Goal: Task Accomplishment & Management: Complete application form

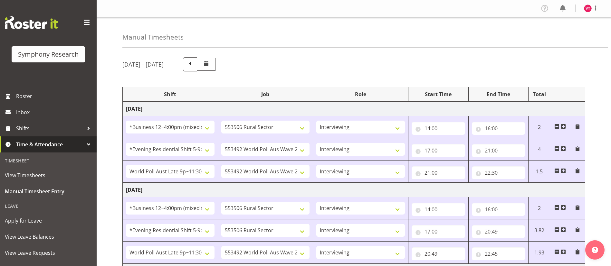
select select "81741"
select select "10587"
select select "47"
select select "48116"
select select "10499"
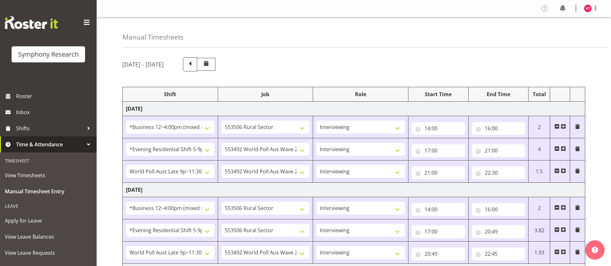
select select "47"
select select "57511"
select select "10499"
select select "47"
select select "81741"
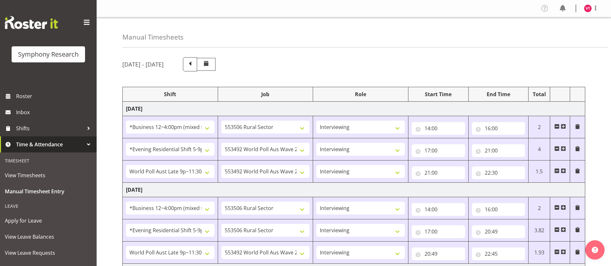
select select "10587"
select select "47"
select select "48116"
select select "10587"
select select "47"
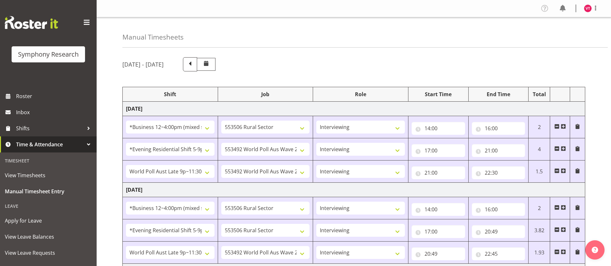
select select "57511"
select select "10499"
select select "47"
select select "81741"
select select "10587"
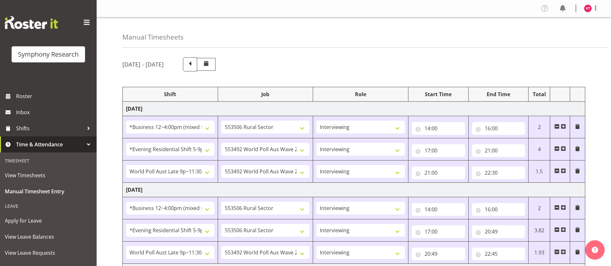
select select "47"
select select "81741"
select select "10527"
select select "47"
select select "48116"
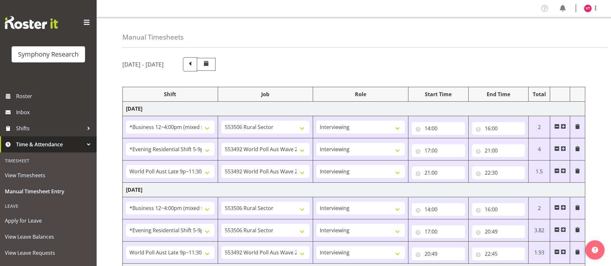
select select "10587"
select select "47"
select select "48116"
select select "10499"
select select "47"
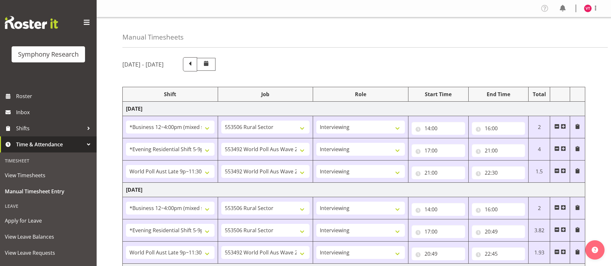
select select "57511"
select select "10499"
select select "47"
select select "81741"
select select "10587"
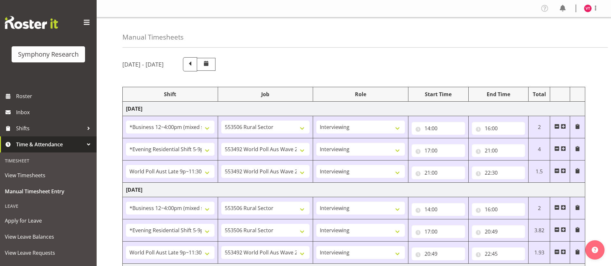
select select "47"
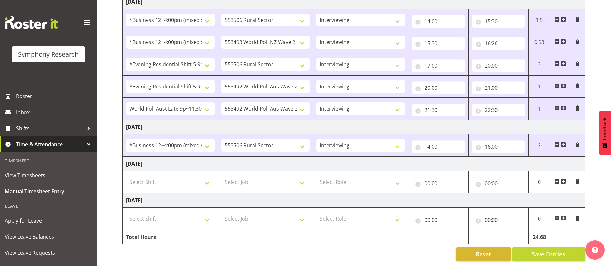
scroll to position [314, 0]
click at [563, 142] on span at bounding box center [562, 144] width 5 height 5
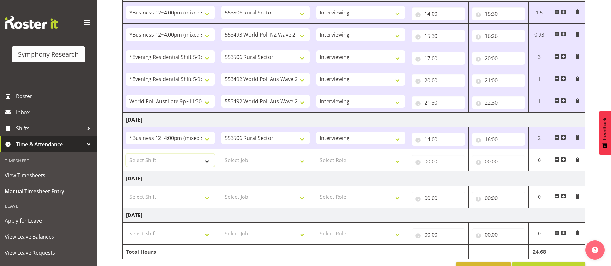
click at [204, 161] on select "Select Shift !!Weekend Residential (Roster IT Shift Label) *Business 9/10am ~ 4…" at bounding box center [170, 160] width 89 height 13
select select "48116"
click at [126, 154] on select "Select Shift !!Weekend Residential (Roster IT Shift Label) *Business 9/10am ~ 4…" at bounding box center [170, 160] width 89 height 13
click at [277, 160] on select "Select Job 550060 IF Admin 553492 World Poll Aus Wave 2 Main 2025 553493 World …" at bounding box center [265, 160] width 89 height 13
select select "10587"
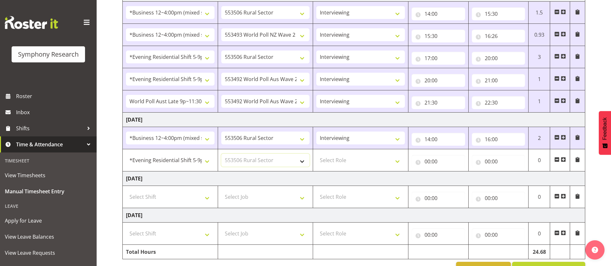
click at [221, 154] on select "Select Job 550060 IF Admin 553492 World Poll Aus Wave 2 Main 2025 553493 World …" at bounding box center [265, 160] width 89 height 13
click at [356, 160] on select "Select Role Briefing Interviewing" at bounding box center [360, 160] width 89 height 13
select select "47"
click at [316, 154] on select "Select Role Briefing Interviewing" at bounding box center [360, 160] width 89 height 13
click at [445, 160] on input "00:00" at bounding box center [437, 161] width 53 height 13
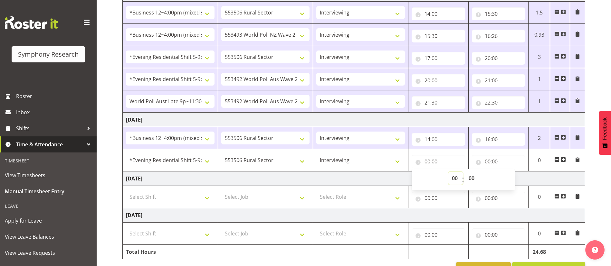
click at [456, 177] on select "00 01 02 03 04 05 06 07 08 09 10 11 12 13 14 15 16 17 18 19 20 21 22 23" at bounding box center [455, 178] width 14 height 13
select select "17"
click at [448, 172] on select "00 01 02 03 04 05 06 07 08 09 10 11 12 13 14 15 16 17 18 19 20 21 22 23" at bounding box center [455, 178] width 14 height 13
type input "17:00"
click at [496, 162] on input "00:00" at bounding box center [498, 161] width 53 height 13
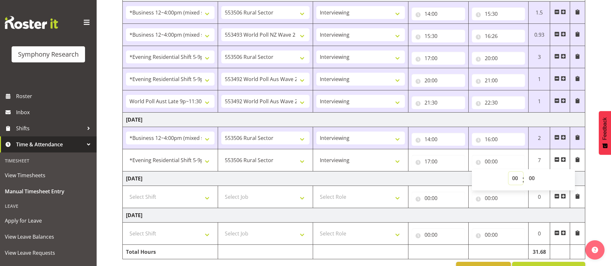
click at [518, 179] on select "00 01 02 03 04 05 06 07 08 09 10 11 12 13 14 15 16 17 18 19 20 21 22 23" at bounding box center [515, 178] width 14 height 13
select select "20"
click at [508, 172] on select "00 01 02 03 04 05 06 07 08 09 10 11 12 13 14 15 16 17 18 19 20 21 22 23" at bounding box center [515, 178] width 14 height 13
type input "20:00"
click at [564, 160] on span at bounding box center [562, 159] width 5 height 5
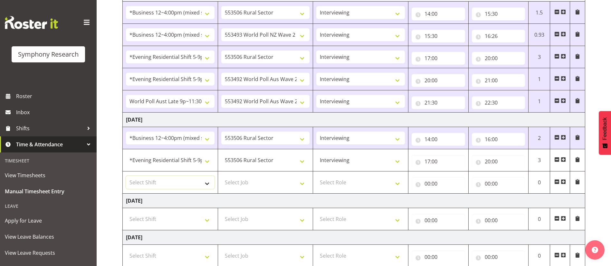
click at [200, 180] on select "Select Shift !!Weekend Residential (Roster IT Shift Label) *Business 9/10am ~ 4…" at bounding box center [170, 182] width 89 height 13
select select "48116"
click at [126, 176] on select "Select Shift !!Weekend Residential (Roster IT Shift Label) *Business 9/10am ~ 4…" at bounding box center [170, 182] width 89 height 13
click at [253, 183] on select "Select Job 550060 IF Admin 553492 World Poll Aus Wave 2 Main 2025 553493 World …" at bounding box center [265, 182] width 89 height 13
select select "10527"
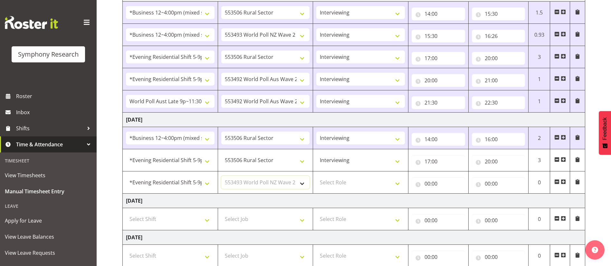
click at [221, 176] on select "Select Job 550060 IF Admin 553492 World Poll Aus Wave 2 Main 2025 553493 World …" at bounding box center [265, 182] width 89 height 13
click at [370, 180] on select "Select Role Briefing Interviewing" at bounding box center [360, 182] width 89 height 13
select select "47"
click at [316, 176] on select "Select Role Briefing Interviewing" at bounding box center [360, 182] width 89 height 13
click at [432, 183] on input "00:00" at bounding box center [437, 183] width 53 height 13
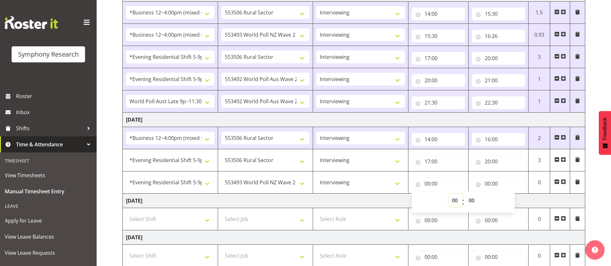
click at [455, 199] on select "00 01 02 03 04 05 06 07 08 09 10 11 12 13 14 15 16 17 18 19 20 21 22 23" at bounding box center [455, 200] width 14 height 13
select select "20"
click at [448, 194] on select "00 01 02 03 04 05 06 07 08 09 10 11 12 13 14 15 16 17 18 19 20 21 22 23" at bounding box center [455, 200] width 14 height 13
type input "20:00"
click at [488, 184] on input "00:00" at bounding box center [498, 183] width 53 height 13
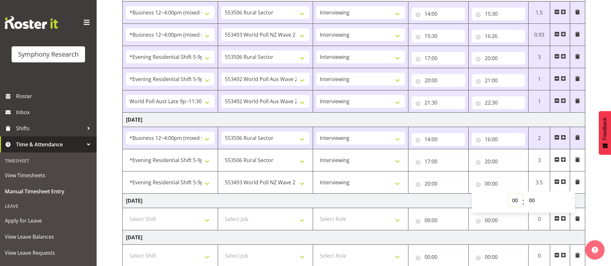
click at [514, 199] on select "00 01 02 03 04 05 06 07 08 09 10 11 12 13 14 15 16 17 18 19 20 21 22 23" at bounding box center [515, 200] width 14 height 13
select select "21"
click at [508, 194] on select "00 01 02 03 04 05 06 07 08 09 10 11 12 13 14 15 16 17 18 19 20 21 22 23" at bounding box center [515, 200] width 14 height 13
type input "21:00"
click at [565, 180] on span at bounding box center [562, 181] width 5 height 5
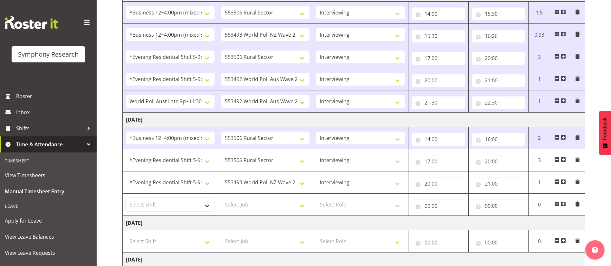
click at [198, 205] on select "Select Shift !!Weekend Residential (Roster IT Shift Label) *Business 9/10am ~ 4…" at bounding box center [170, 204] width 89 height 13
select select "57511"
click at [126, 198] on select "Select Shift !!Weekend Residential (Roster IT Shift Label) *Business 9/10am ~ 4…" at bounding box center [170, 204] width 89 height 13
click at [276, 205] on select "Select Job 550060 IF Admin 553492 World Poll Aus Wave 2 Main 2025 553493 World …" at bounding box center [265, 204] width 89 height 13
select select "10499"
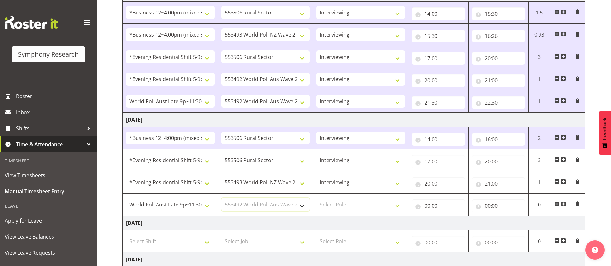
click at [221, 198] on select "Select Job 550060 IF Admin 553492 World Poll Aus Wave 2 Main 2025 553493 World …" at bounding box center [265, 204] width 89 height 13
click at [352, 204] on select "Select Role Briefing Interviewing" at bounding box center [360, 204] width 89 height 13
select select "47"
click at [316, 198] on select "Select Role Briefing Interviewing" at bounding box center [360, 204] width 89 height 13
click at [437, 209] on input "00:00" at bounding box center [437, 206] width 53 height 13
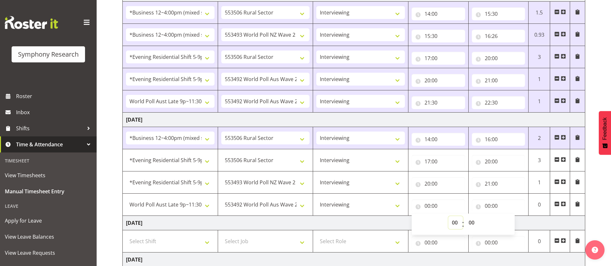
click at [456, 222] on select "00 01 02 03 04 05 06 07 08 09 10 11 12 13 14 15 16 17 18 19 20 21 22 23" at bounding box center [455, 222] width 14 height 13
select select "21"
click at [448, 216] on select "00 01 02 03 04 05 06 07 08 09 10 11 12 13 14 15 16 17 18 19 20 21 22 23" at bounding box center [455, 222] width 14 height 13
type input "21:00"
click at [472, 222] on select "00 01 02 03 04 05 06 07 08 09 10 11 12 13 14 15 16 17 18 19 20 21 22 23 24 25 2…" at bounding box center [472, 222] width 14 height 13
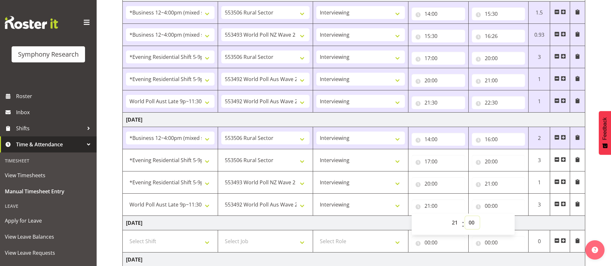
select select "30"
click at [465, 216] on select "00 01 02 03 04 05 06 07 08 09 10 11 12 13 14 15 16 17 18 19 20 21 22 23 24 25 2…" at bounding box center [472, 222] width 14 height 13
type input "21:30"
click at [489, 202] on input "00:00" at bounding box center [498, 206] width 53 height 13
click at [513, 222] on select "00 01 02 03 04 05 06 07 08 09 10 11 12 13 14 15 16 17 18 19 20 21 22 23" at bounding box center [515, 222] width 14 height 13
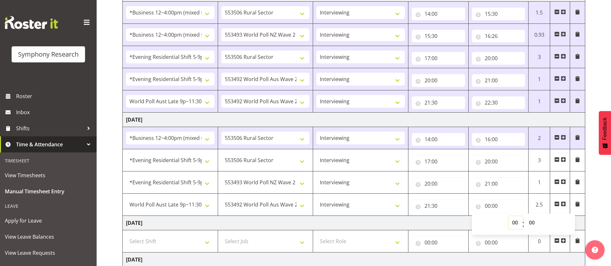
select select "22"
click at [508, 216] on select "00 01 02 03 04 05 06 07 08 09 10 11 12 13 14 15 16 17 18 19 20 21 22 23" at bounding box center [515, 222] width 14 height 13
type input "22:00"
click at [534, 224] on select "00 01 02 03 04 05 06 07 08 09 10 11 12 13 14 15 16 17 18 19 20 21 22 23 24 25 2…" at bounding box center [532, 222] width 14 height 13
select select "30"
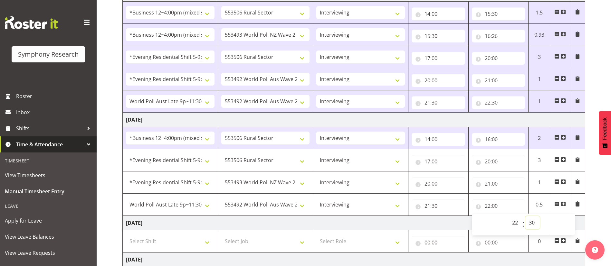
click at [525, 216] on select "00 01 02 03 04 05 06 07 08 09 10 11 12 13 14 15 16 17 18 19 20 21 22 23 24 25 2…" at bounding box center [532, 222] width 14 height 13
type input "22:30"
click at [441, 219] on td "[DATE]" at bounding box center [354, 223] width 462 height 14
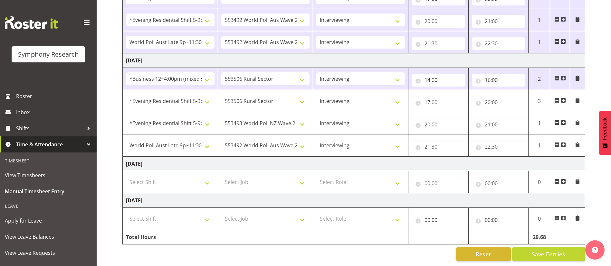
scroll to position [380, 0]
click at [540, 250] on span "Save Entries" at bounding box center [547, 254] width 33 height 8
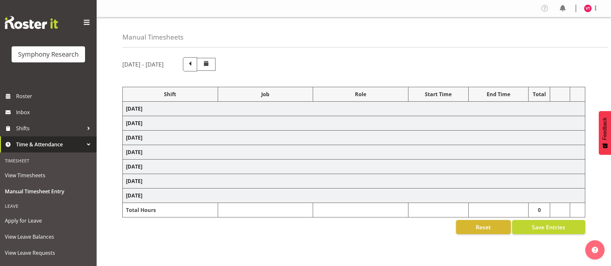
select select "81741"
select select "10587"
select select "47"
select select "48116"
select select "10499"
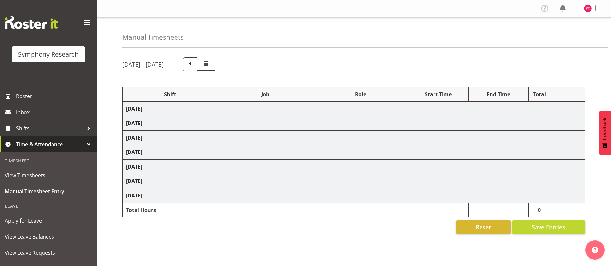
select select "47"
select select "57511"
select select "10499"
select select "47"
select select "81741"
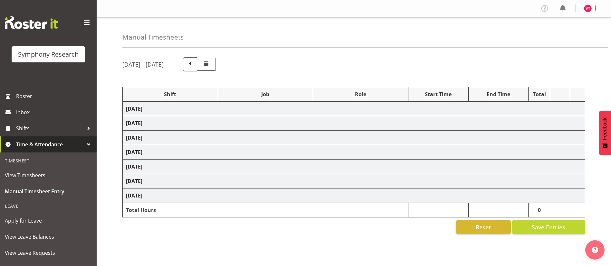
select select "10587"
select select "47"
select select "48116"
select select "10587"
select select "47"
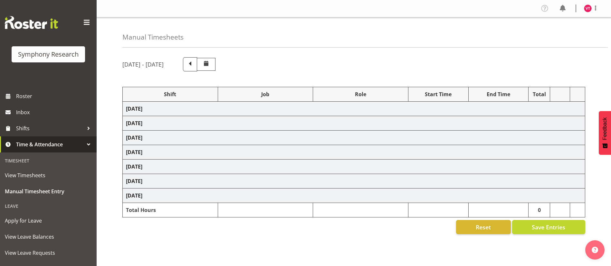
select select "57511"
select select "10499"
select select "47"
select select "81741"
select select "10587"
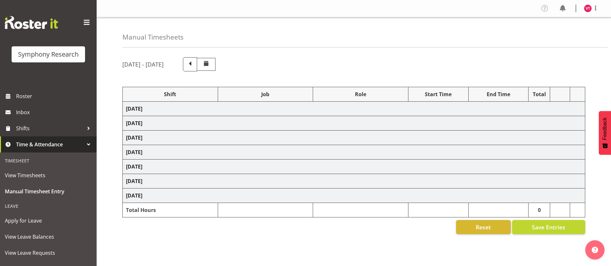
select select "47"
select select "81741"
select select "10527"
select select "47"
select select "48116"
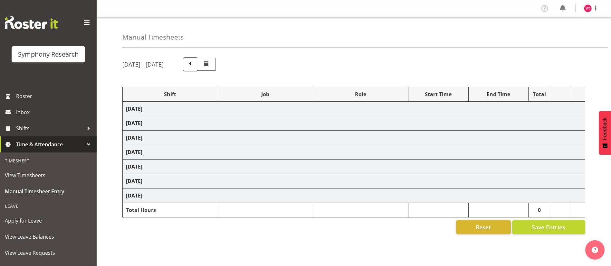
select select "10587"
select select "47"
select select "48116"
select select "10499"
select select "47"
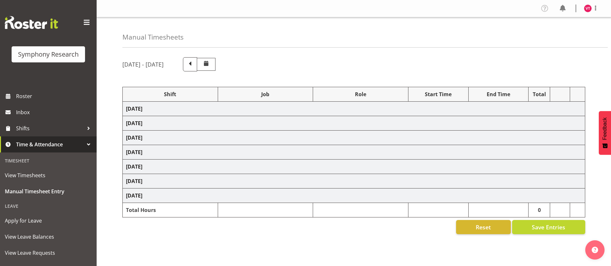
select select "57511"
select select "10499"
select select "47"
select select "81741"
select select "10587"
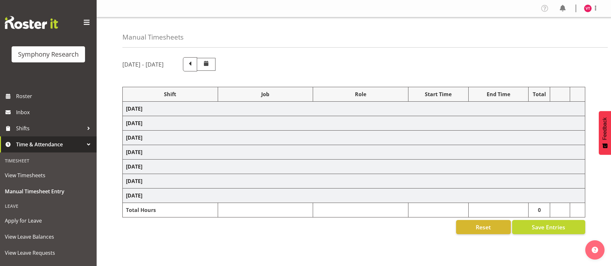
select select "47"
select select "48116"
select select "10587"
select select "47"
select select "48116"
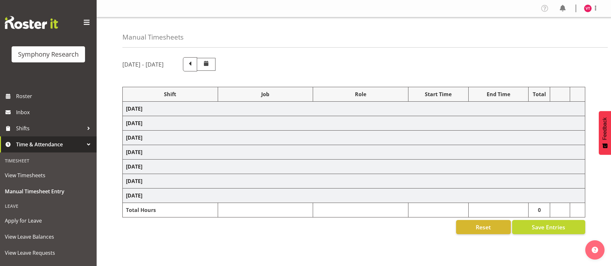
select select "10527"
select select "47"
select select "57511"
select select "10499"
select select "47"
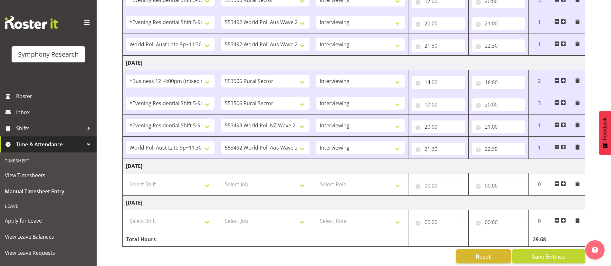
scroll to position [380, 0]
